Goal: Task Accomplishment & Management: Manage account settings

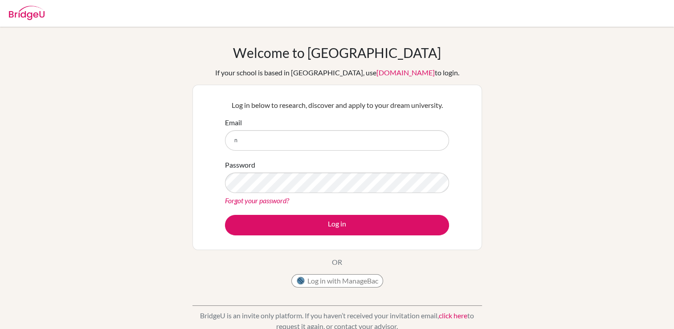
type input "[EMAIL_ADDRESS][DOMAIN_NAME]"
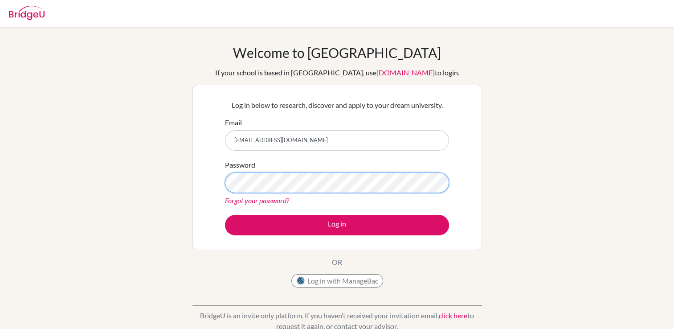
click at [225, 215] on button "Log in" at bounding box center [337, 225] width 224 height 20
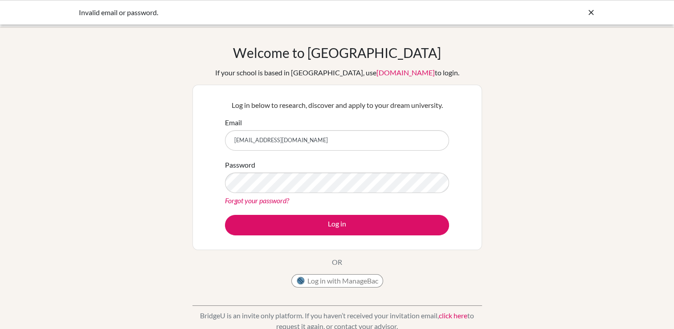
click at [280, 197] on link "Forgot your password?" at bounding box center [257, 200] width 64 height 8
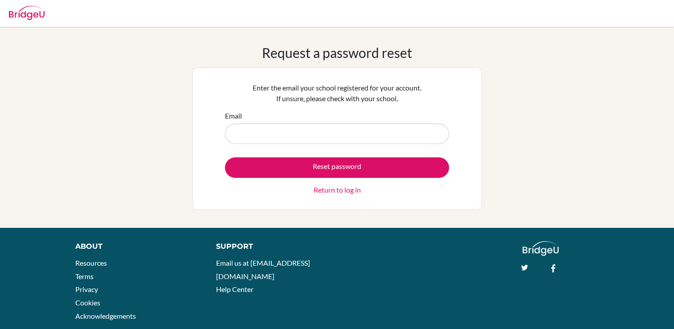
click at [336, 135] on input "Email" at bounding box center [337, 133] width 224 height 20
type input "[EMAIL_ADDRESS][DOMAIN_NAME]"
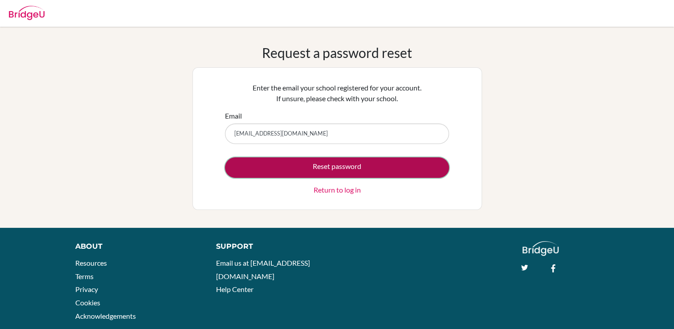
click at [338, 161] on button "Reset password" at bounding box center [337, 167] width 224 height 20
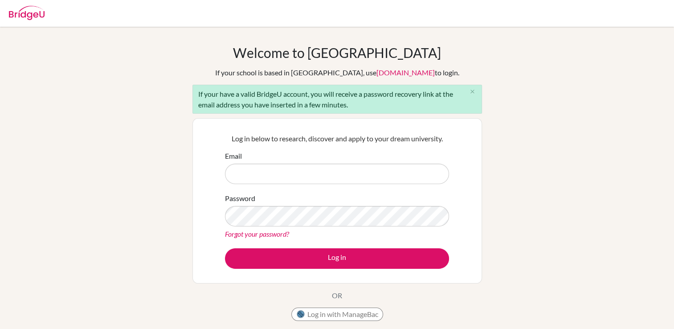
click at [340, 165] on input "Email" at bounding box center [337, 173] width 224 height 20
type input "[EMAIL_ADDRESS][DOMAIN_NAME]"
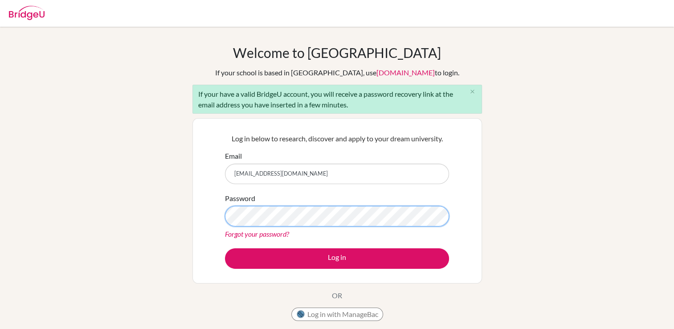
click at [225, 248] on button "Log in" at bounding box center [337, 258] width 224 height 20
